Goal: Information Seeking & Learning: Learn about a topic

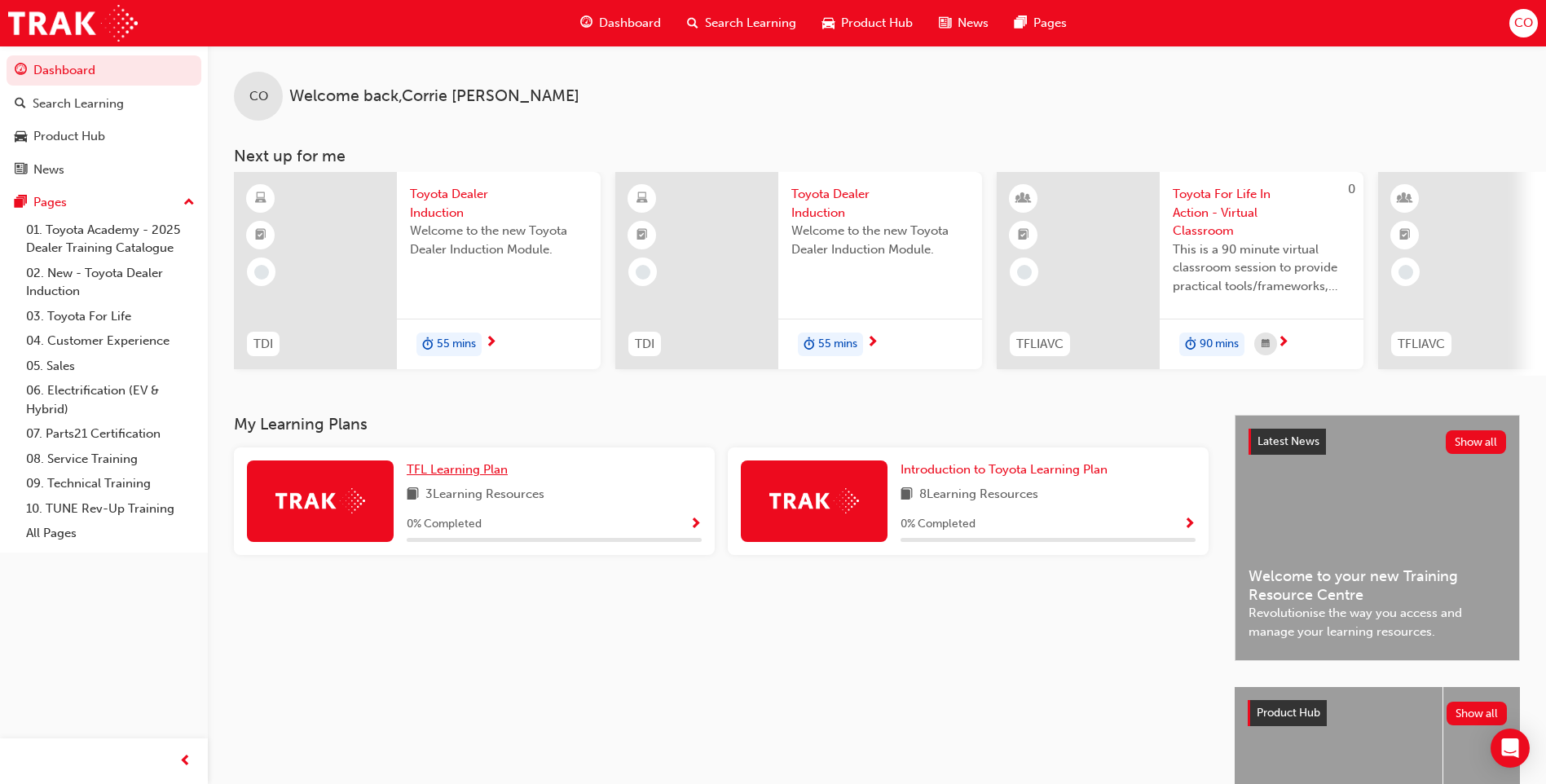
click at [449, 471] on span "TFL Learning Plan" at bounding box center [457, 469] width 101 height 15
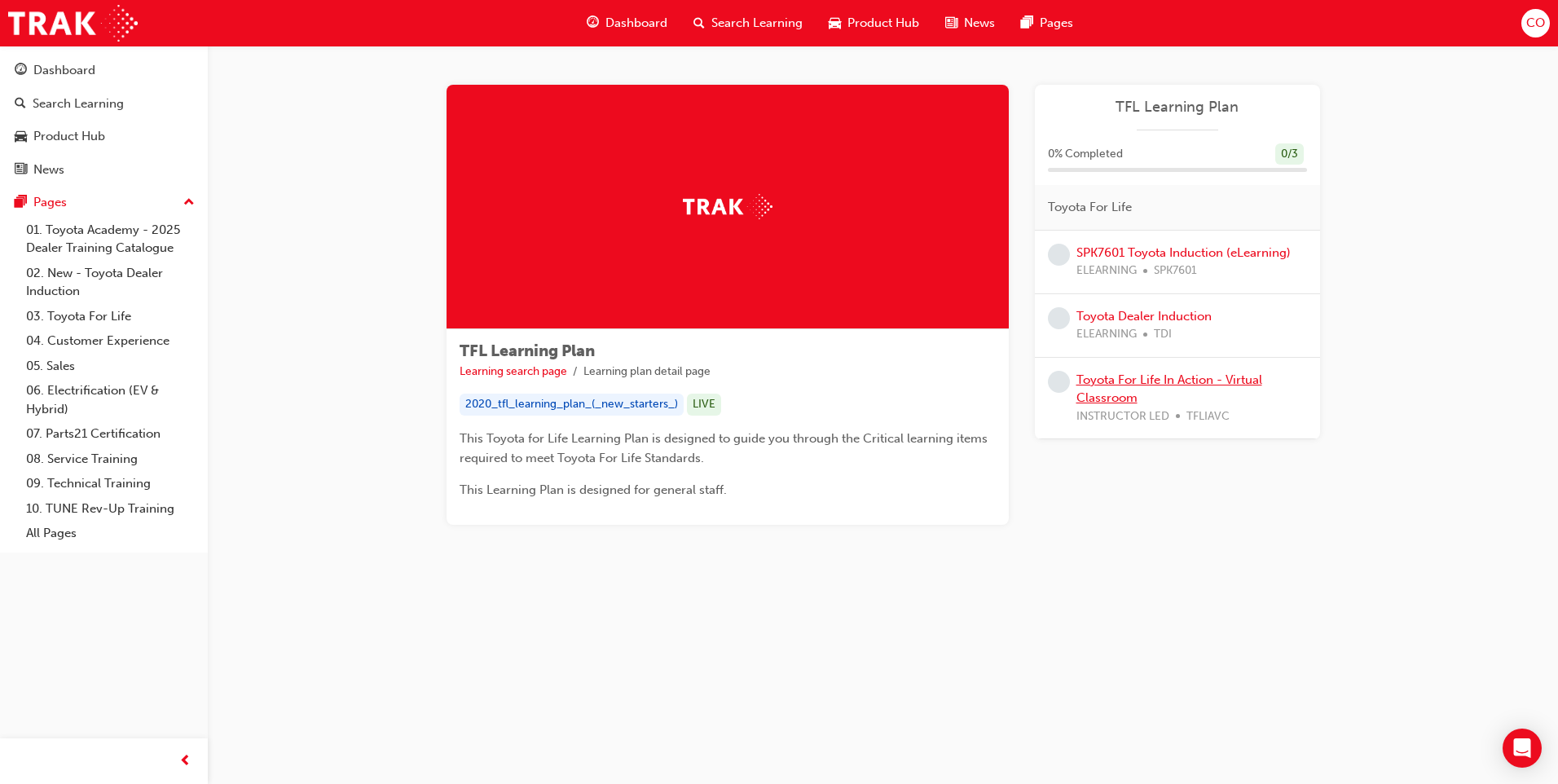
click at [1108, 379] on link "Toyota For Life In Action - Virtual Classroom" at bounding box center [1170, 389] width 186 height 33
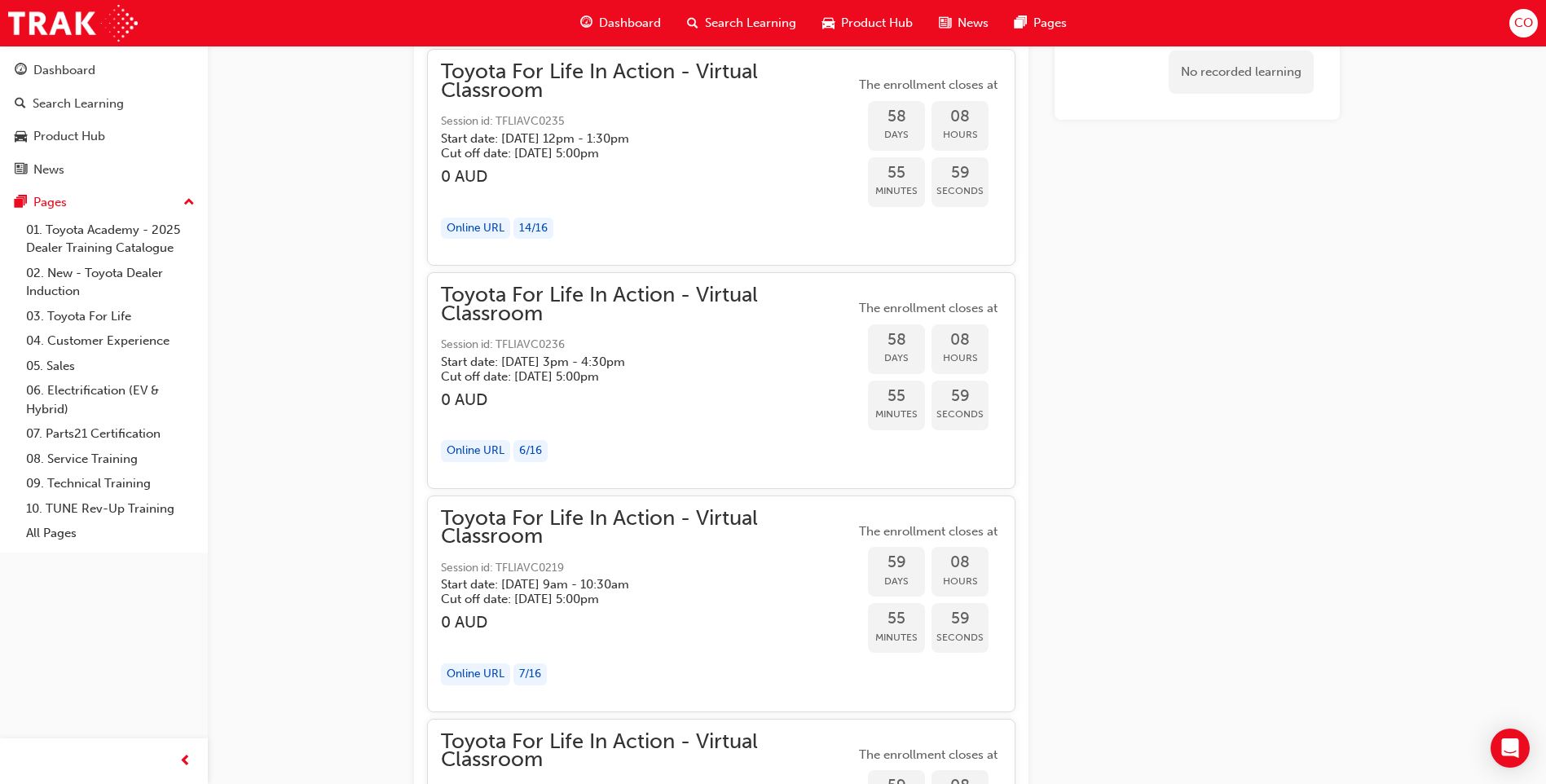
scroll to position [16199, 0]
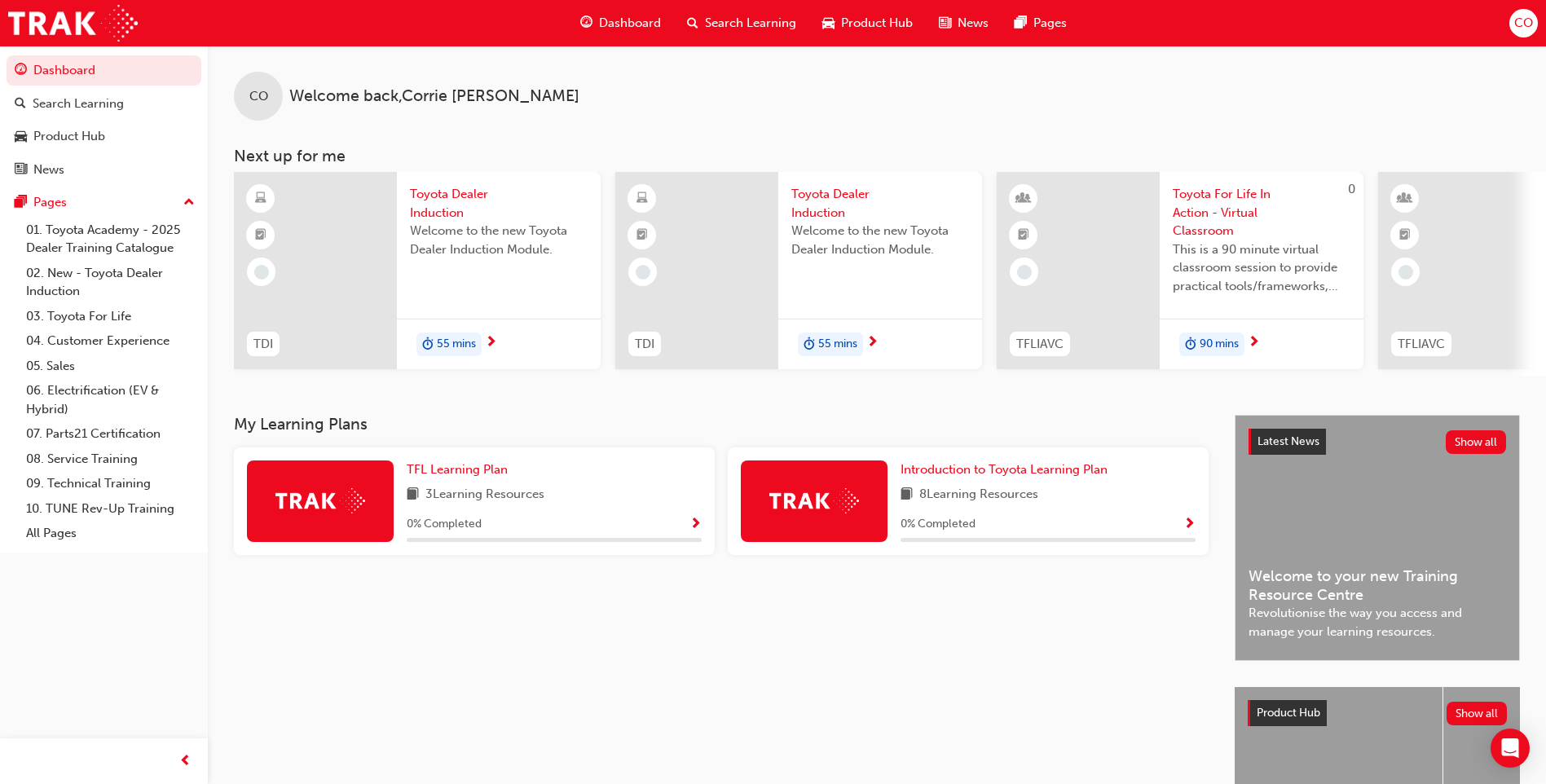
click at [1515, 32] on div "CO" at bounding box center [1524, 23] width 29 height 29
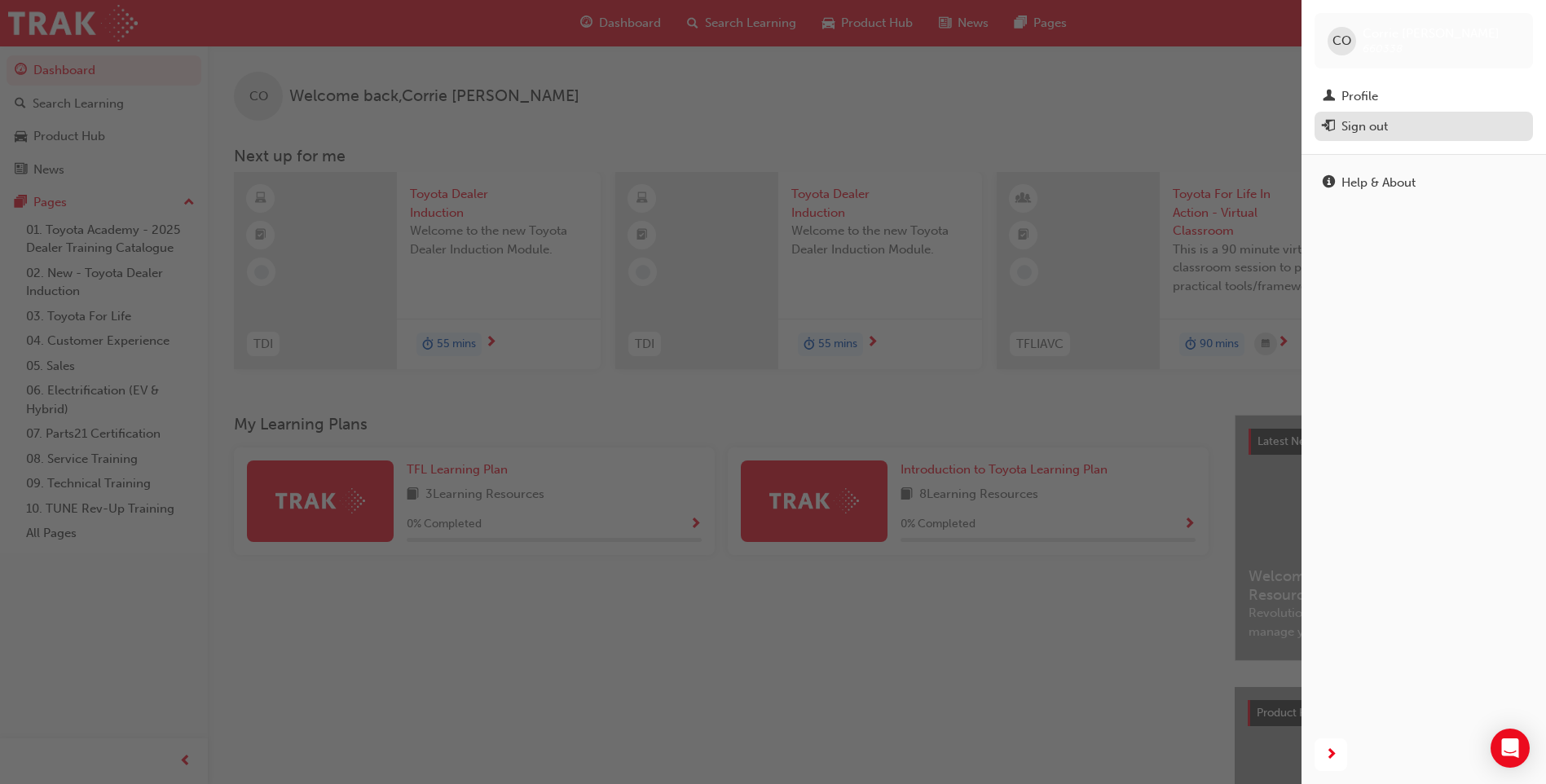
click at [1370, 131] on div "Sign out" at bounding box center [1365, 126] width 46 height 18
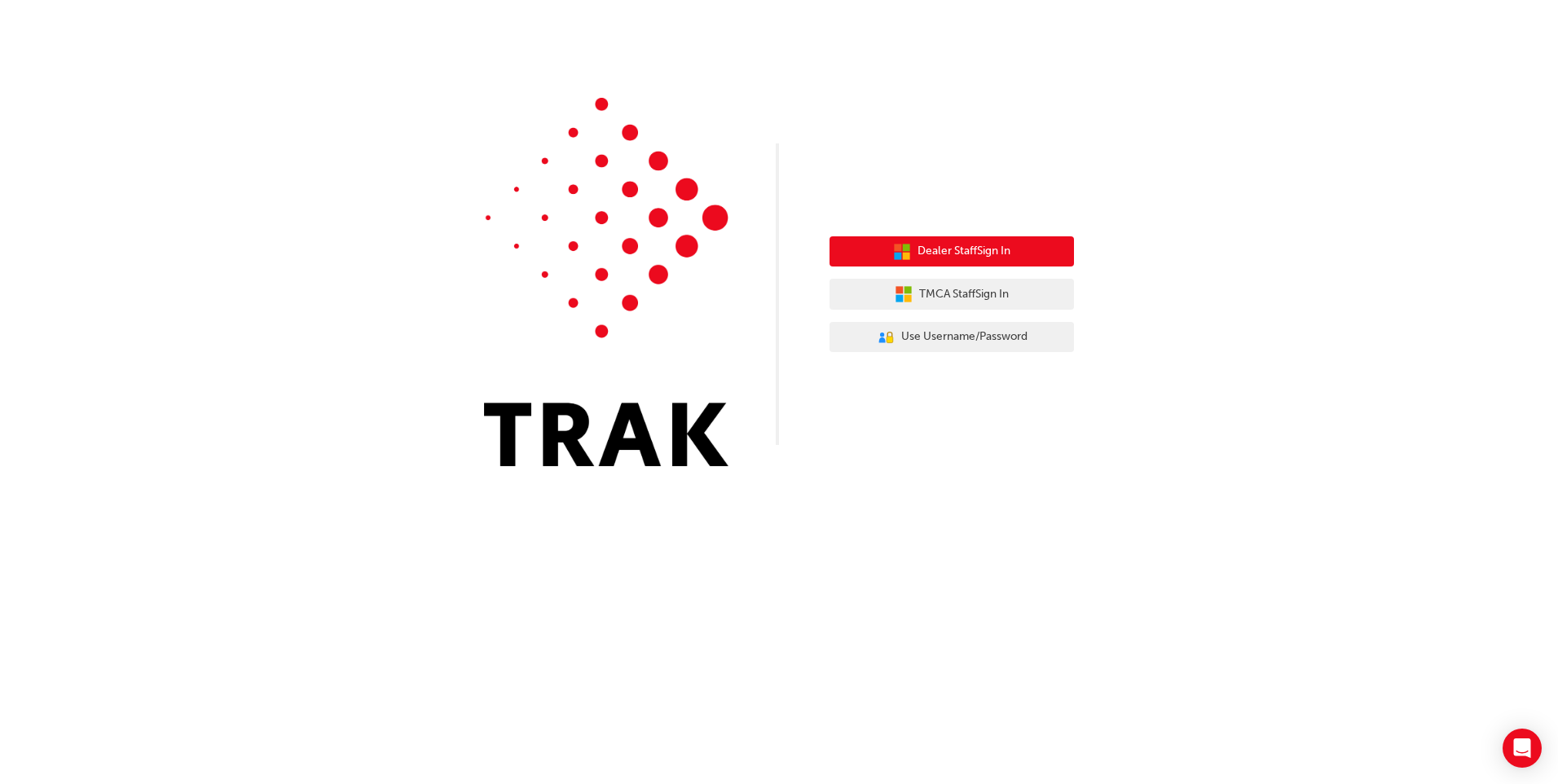
click at [985, 245] on span "Dealer Staff Sign In" at bounding box center [964, 251] width 93 height 18
